Goal: Transaction & Acquisition: Download file/media

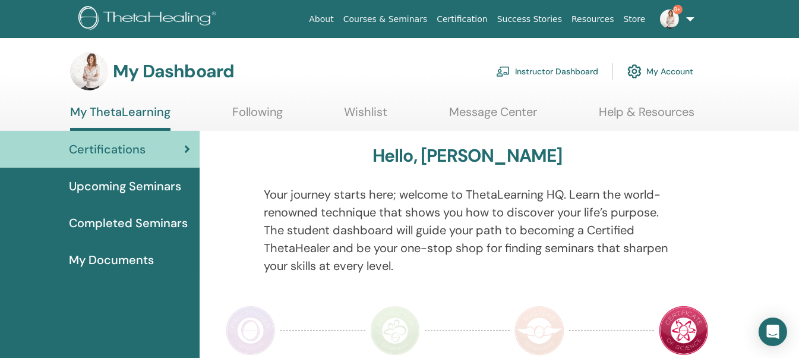
click at [546, 73] on link "Instructor Dashboard" at bounding box center [547, 71] width 102 height 26
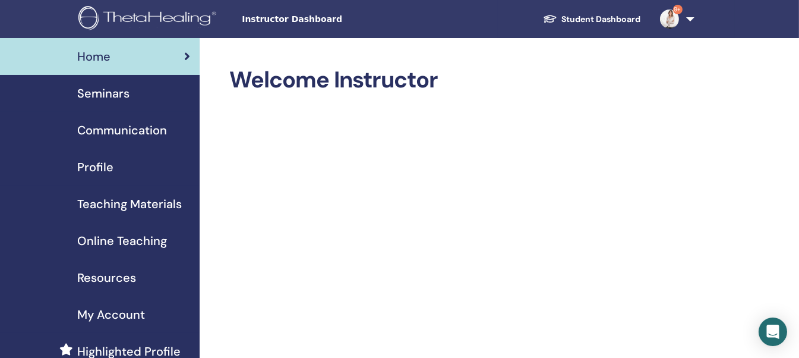
click at [115, 93] on span "Seminars" at bounding box center [103, 93] width 52 height 18
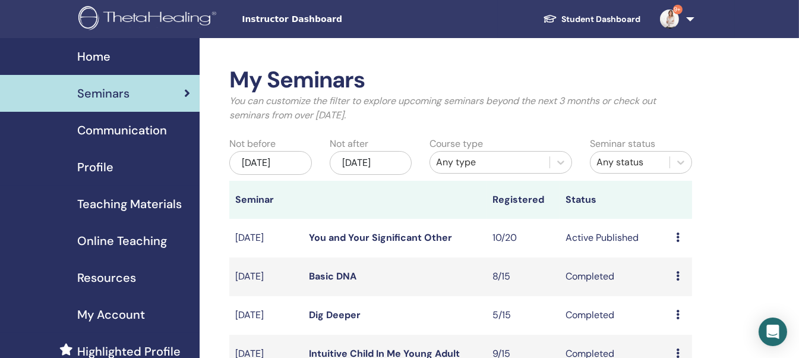
click at [390, 244] on link "You and Your Significant Other" at bounding box center [380, 237] width 143 height 12
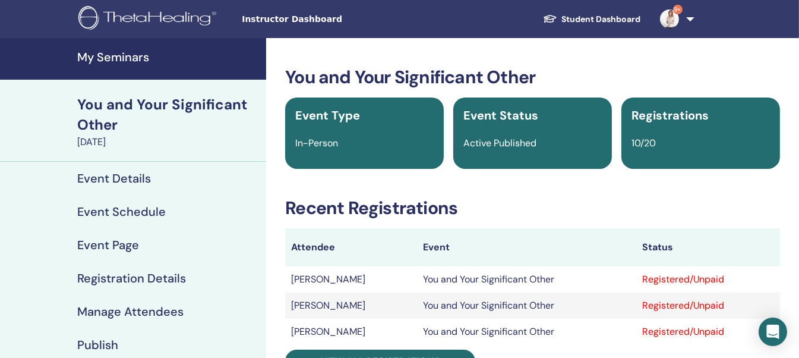
scroll to position [59, 0]
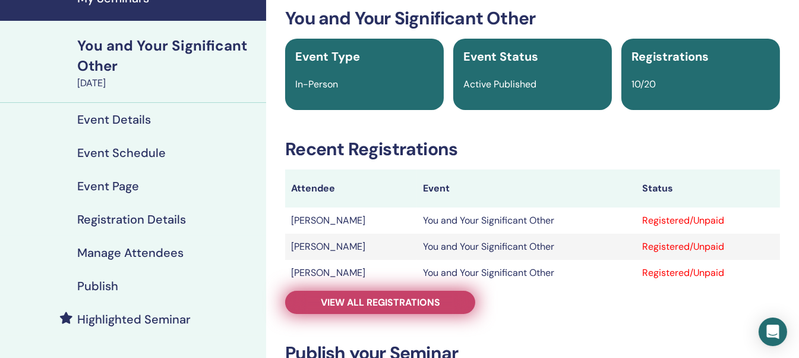
click at [404, 303] on span "View all registrations" at bounding box center [380, 302] width 119 height 12
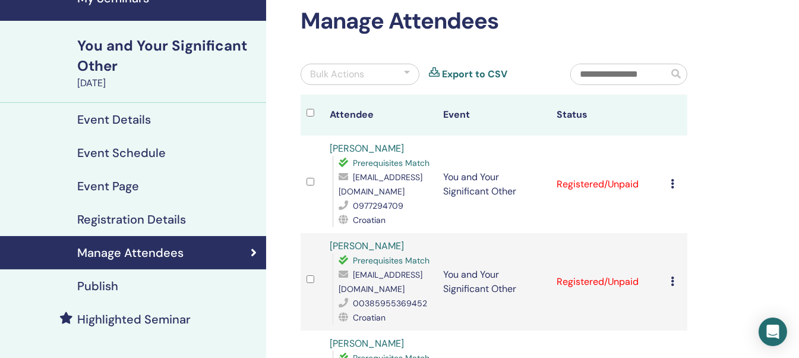
click at [672, 184] on icon at bounding box center [673, 184] width 4 height 10
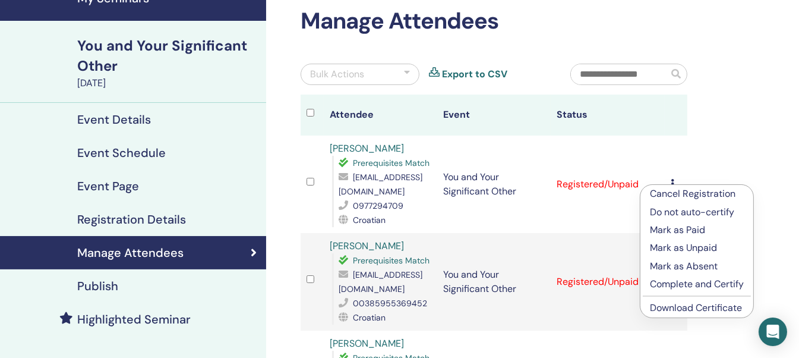
click at [662, 306] on link "Download Certificate" at bounding box center [696, 307] width 92 height 12
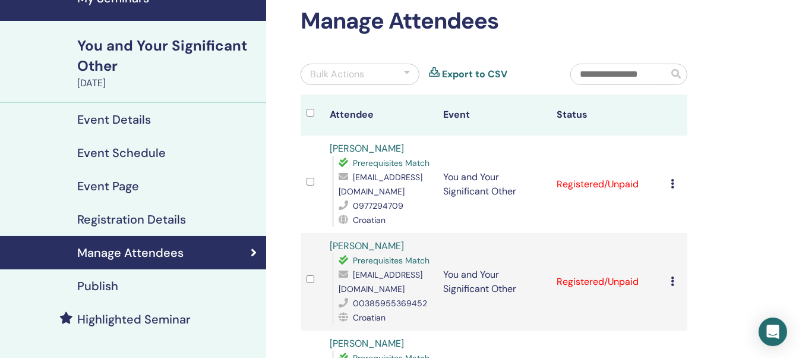
scroll to position [119, 0]
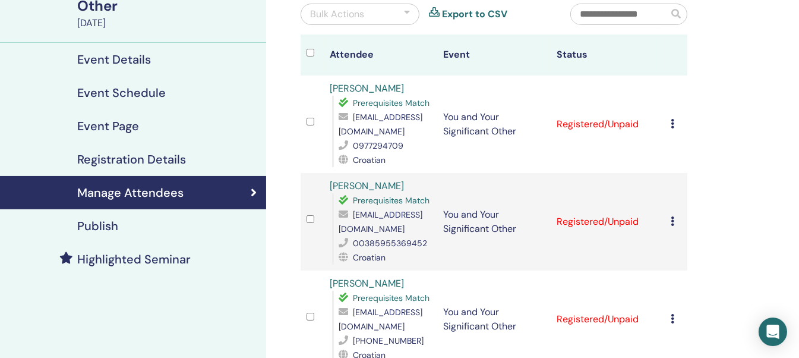
click at [681, 222] on div "Cancel Registration Do not auto-certify Mark as Paid Mark as Unpaid Mark as Abs…" at bounding box center [676, 222] width 11 height 14
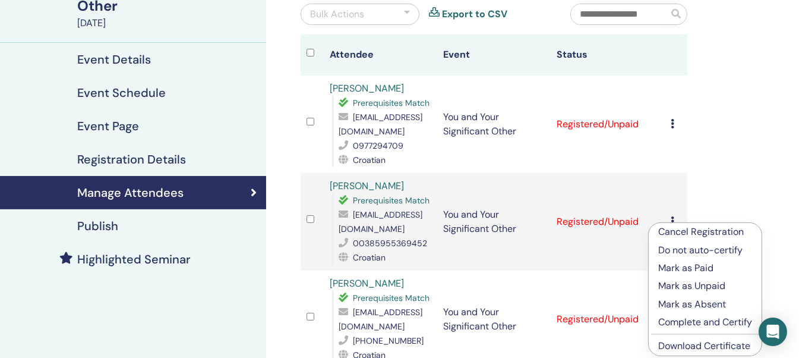
click at [687, 346] on link "Download Certificate" at bounding box center [705, 345] width 92 height 12
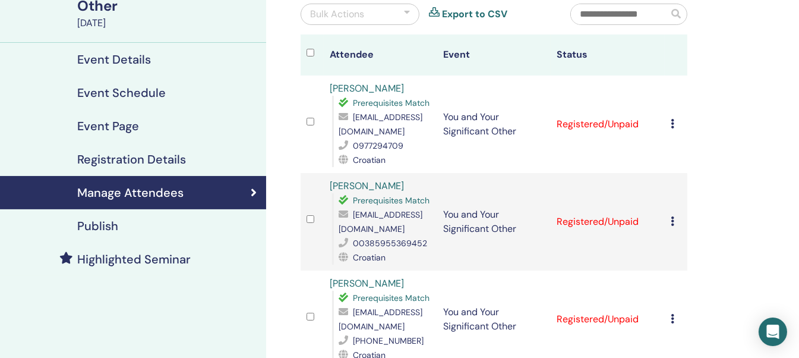
scroll to position [178, 0]
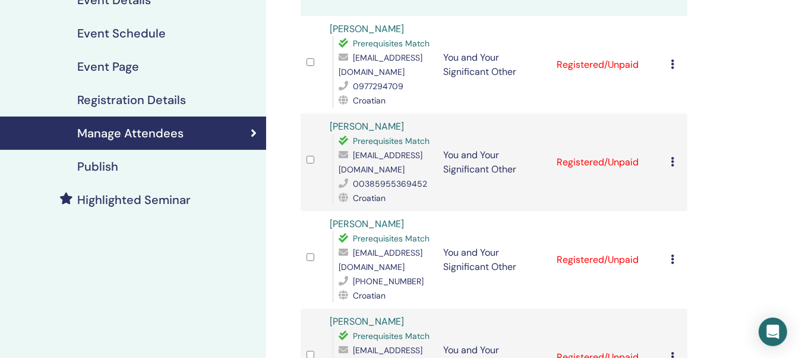
click at [674, 260] on icon at bounding box center [673, 259] width 4 height 10
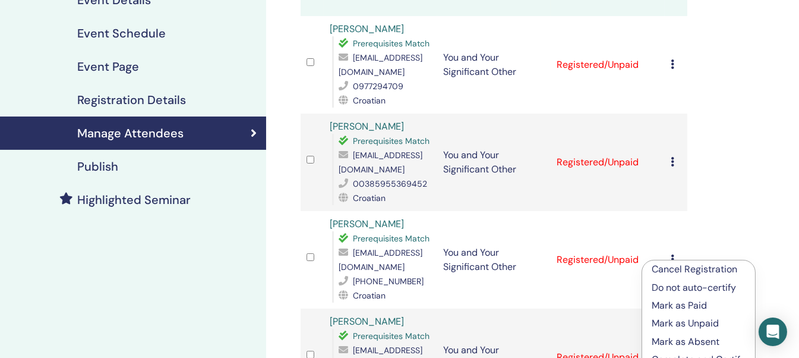
scroll to position [238, 0]
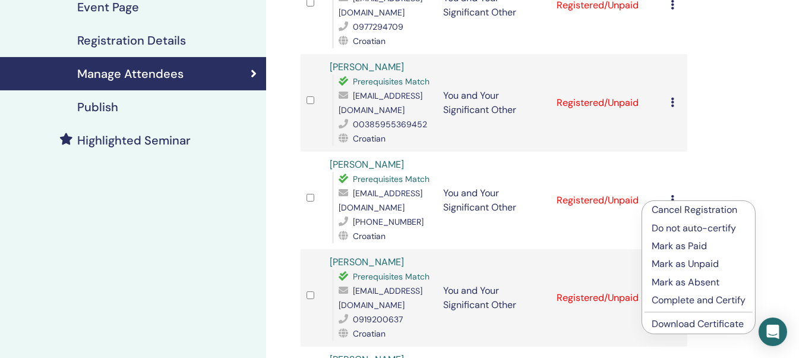
click at [666, 320] on link "Download Certificate" at bounding box center [698, 323] width 92 height 12
